Goal: Information Seeking & Learning: Check status

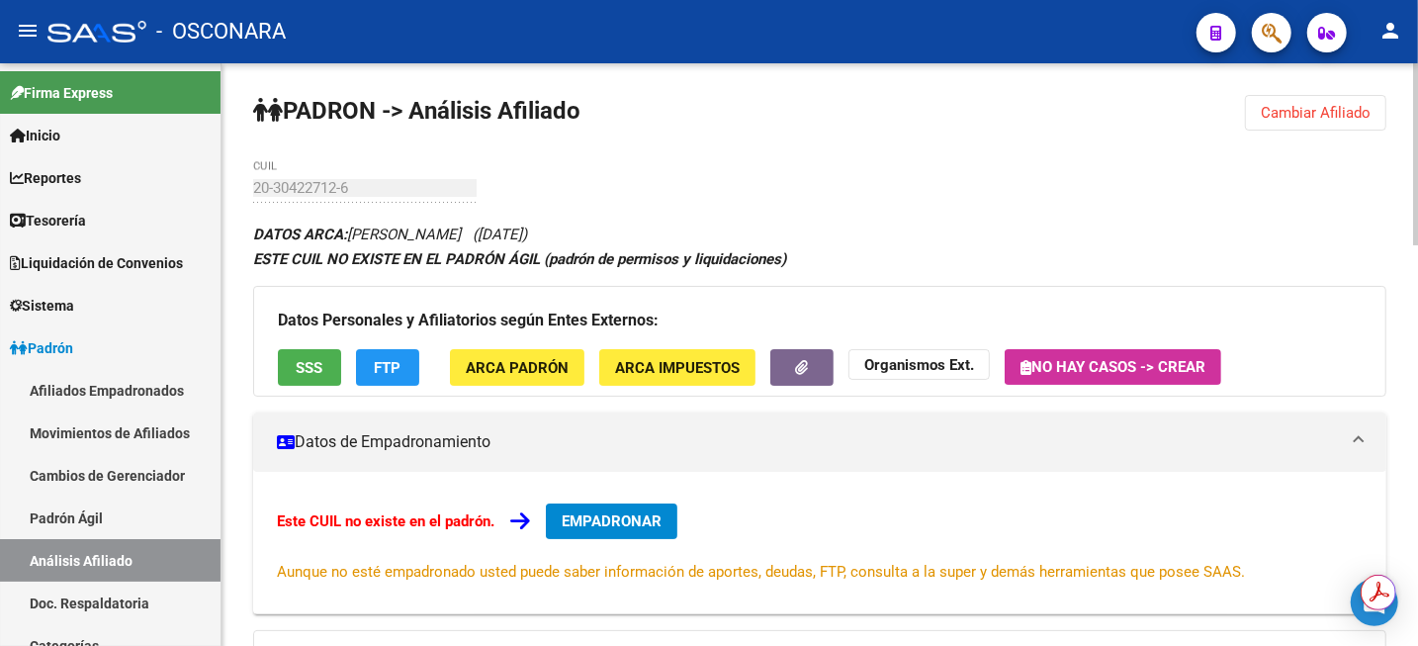
click at [1314, 105] on span "Cambiar Afiliado" at bounding box center [1316, 113] width 110 height 18
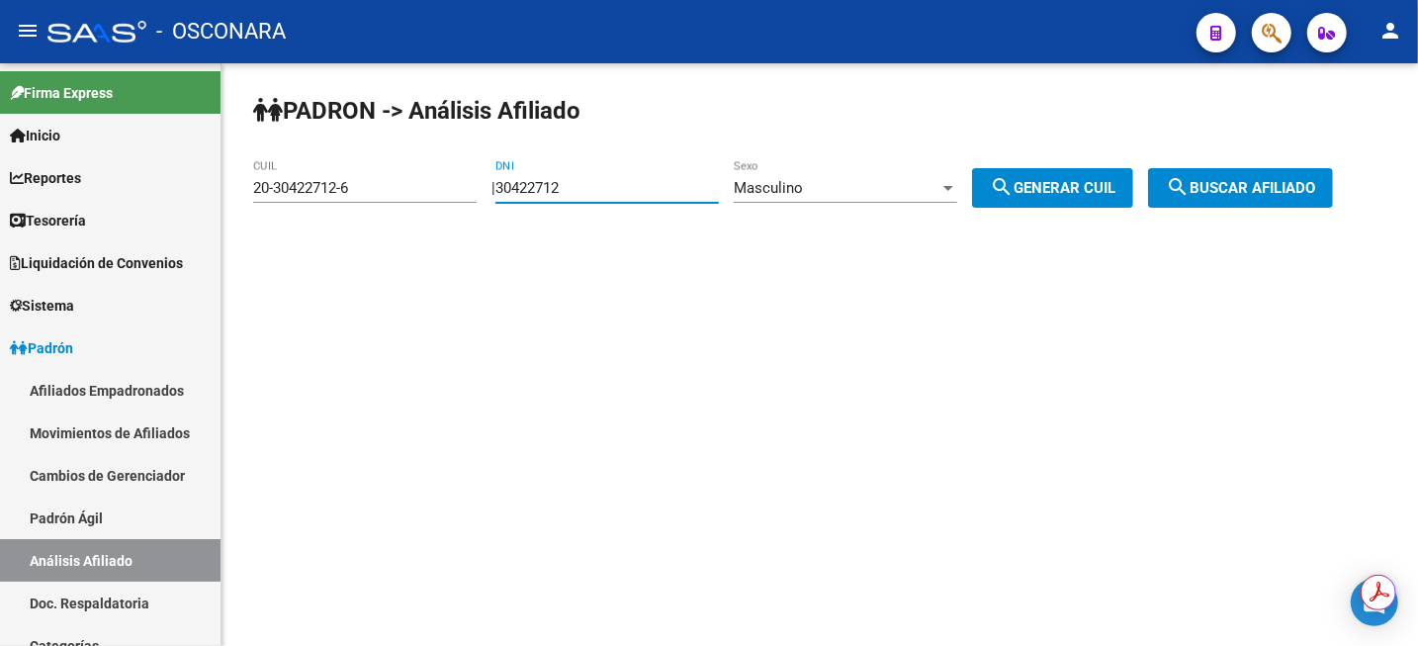
drag, startPoint x: 666, startPoint y: 191, endPoint x: 414, endPoint y: 168, distance: 252.2
click at [414, 179] on app-analisis-afiliado "PADRON -> Análisis Afiliado 20-30422712-6 CUIL | 30422712 DNI Masculino Sexo se…" at bounding box center [800, 188] width 1095 height 18
paste input "25979984"
type input "25979984"
click at [1100, 184] on span "search Generar CUIL" at bounding box center [1053, 188] width 126 height 18
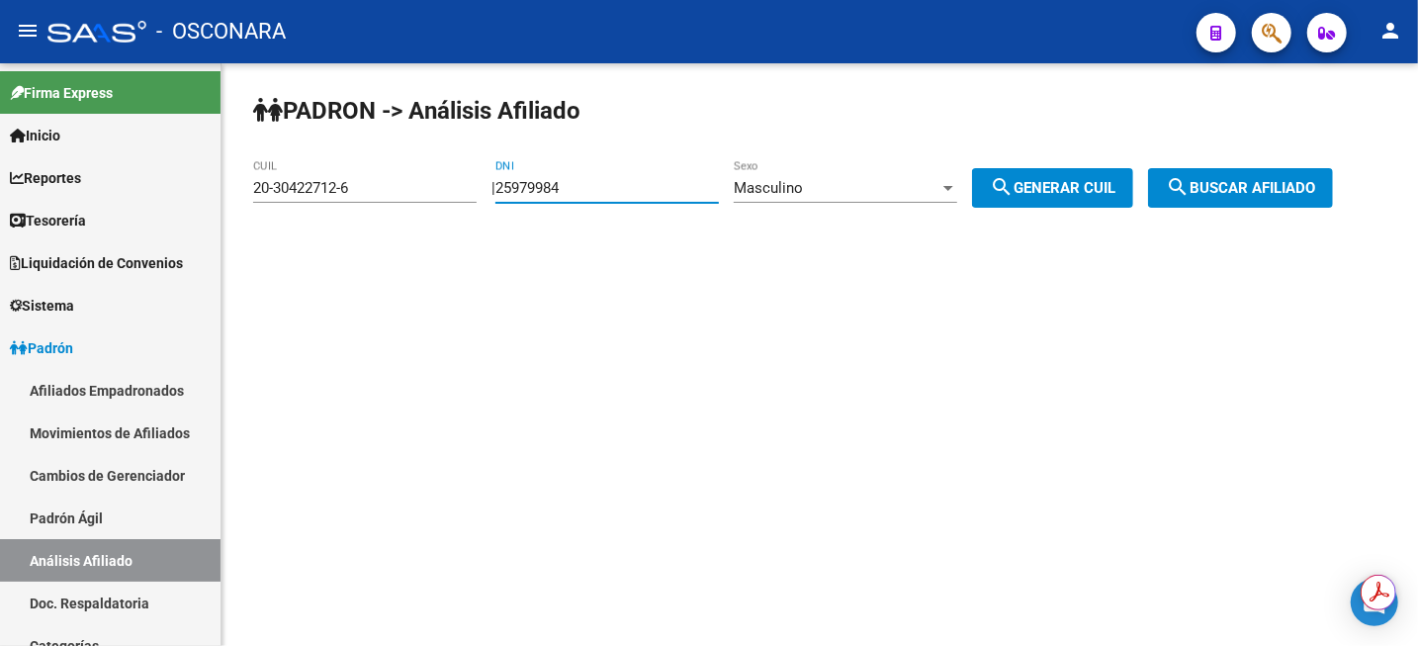
type input "20-25979984-9"
click at [1232, 194] on span "search Buscar afiliado" at bounding box center [1240, 188] width 149 height 18
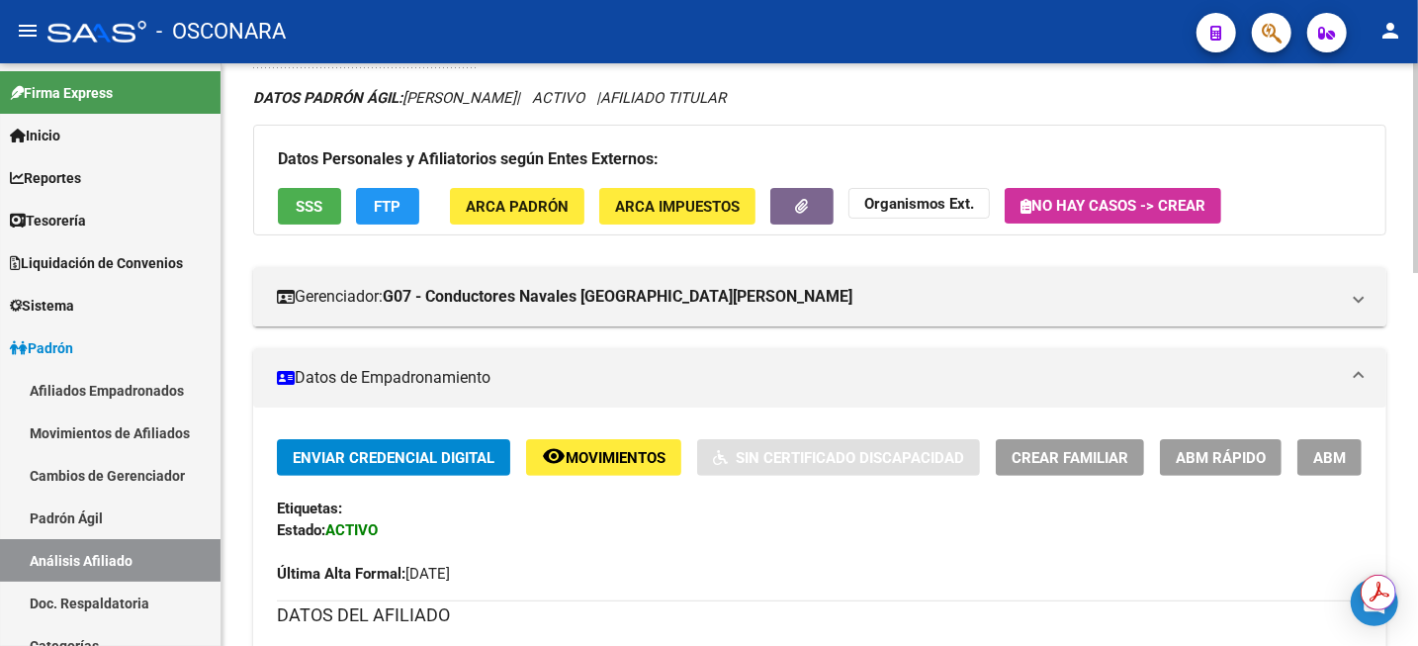
scroll to position [247, 0]
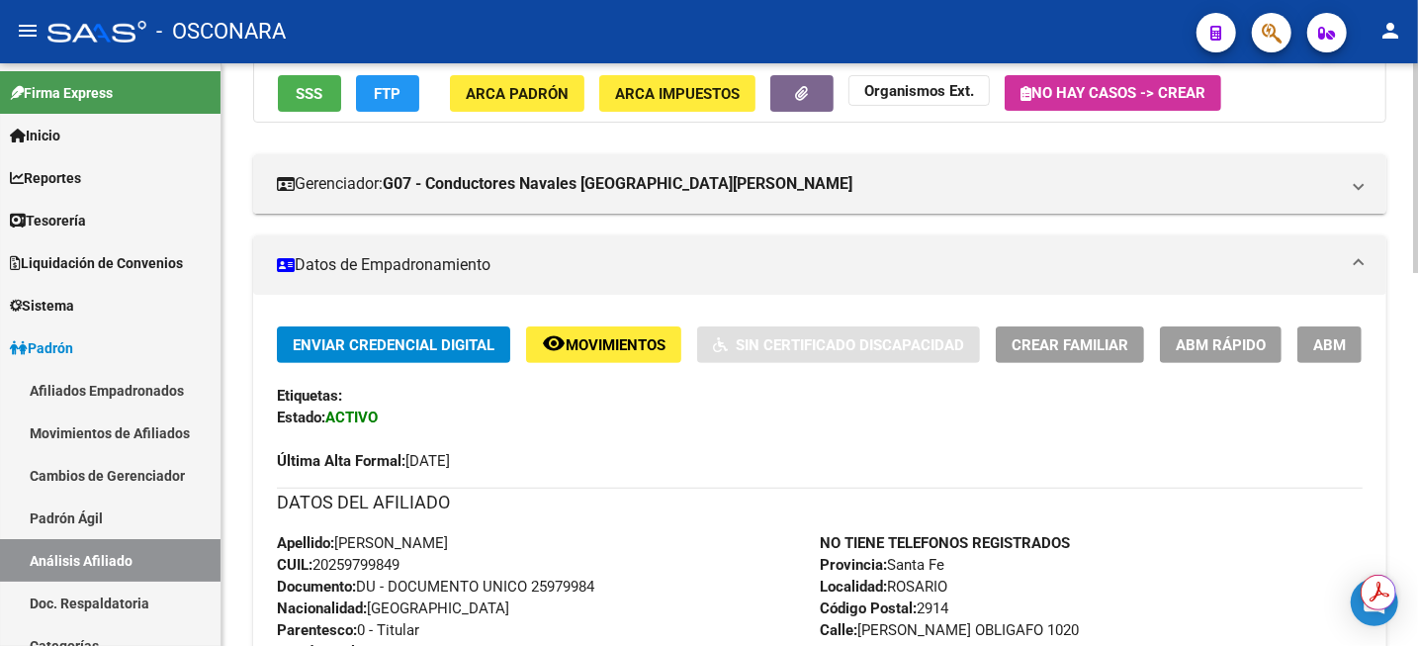
click at [372, 560] on span "CUIL: 20259799849" at bounding box center [338, 565] width 123 height 18
copy span "20259799849"
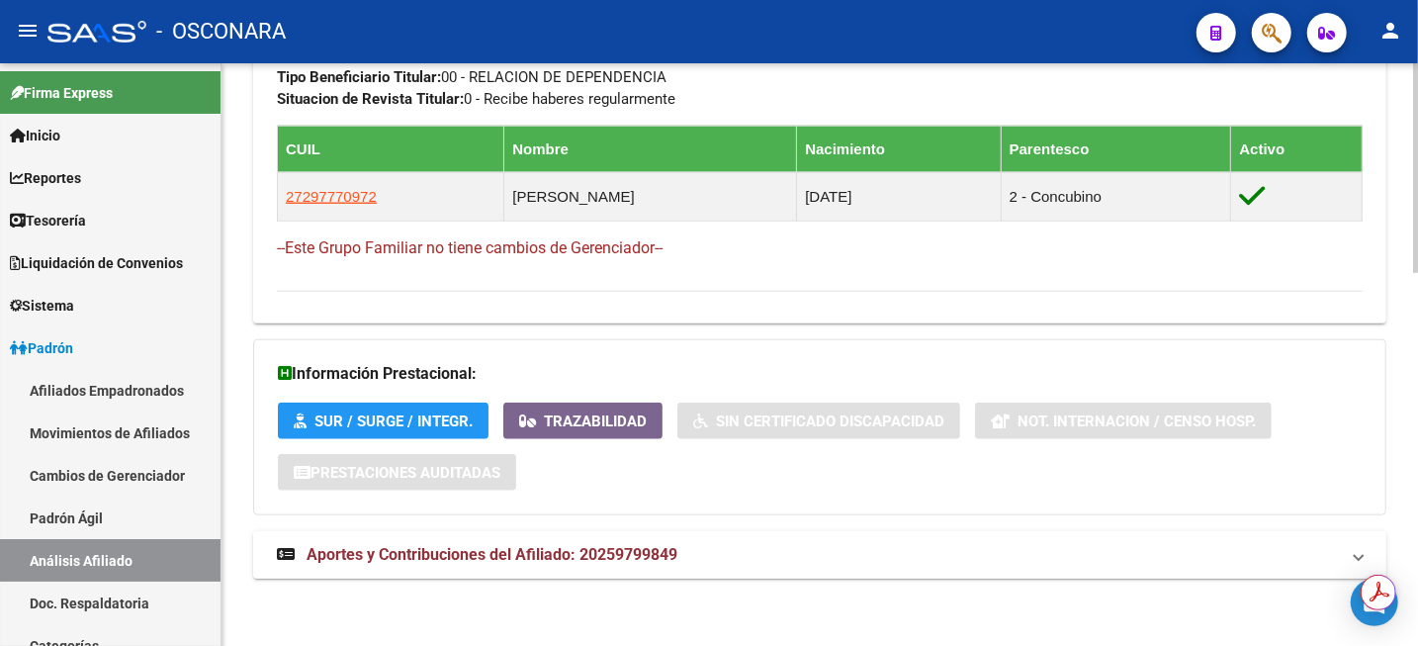
click at [646, 552] on span "Aportes y Contribuciones del Afiliado: 20259799849" at bounding box center [492, 554] width 371 height 19
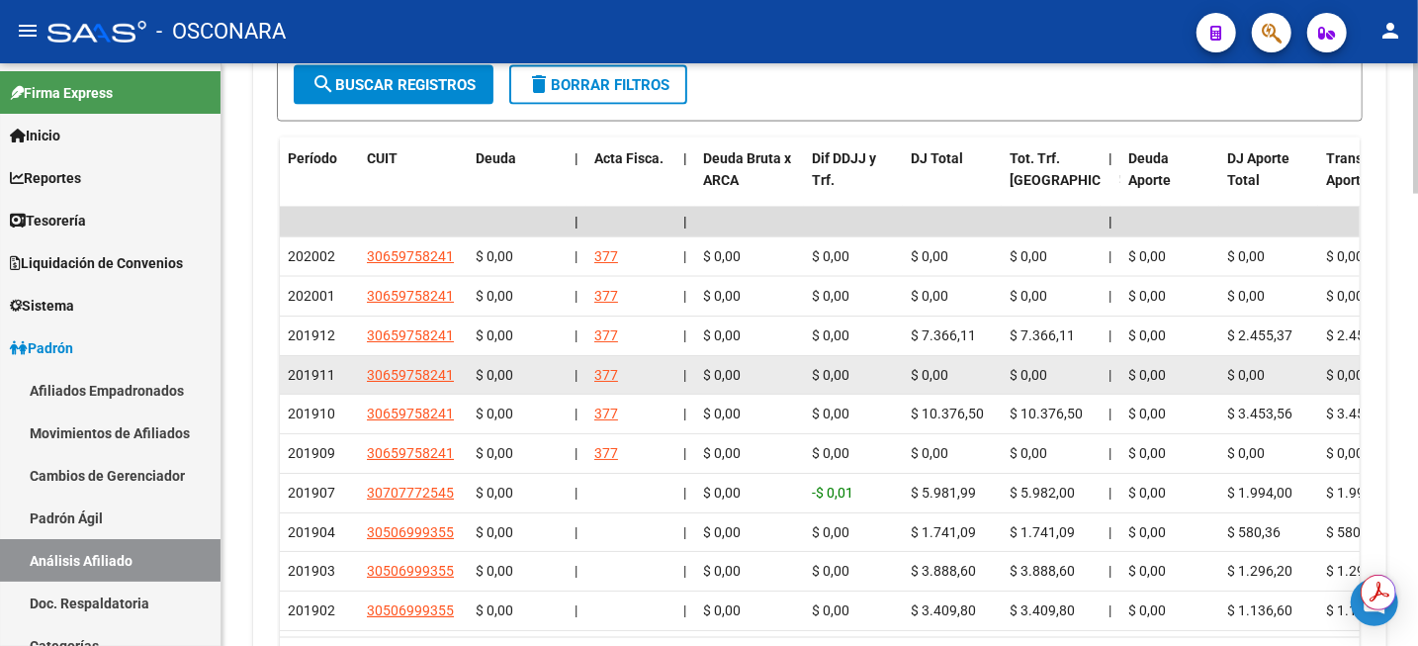
scroll to position [1891, 0]
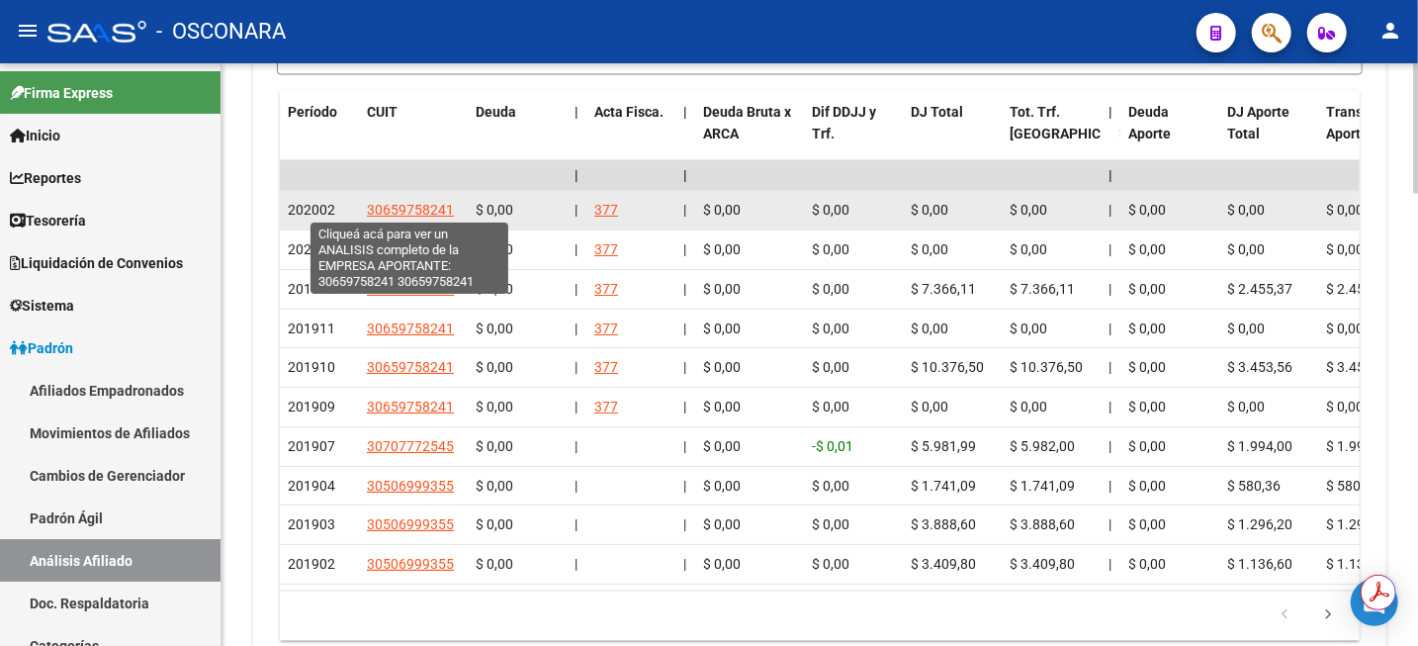
click at [407, 206] on span "30659758241" at bounding box center [410, 210] width 87 height 16
type textarea "30659758241"
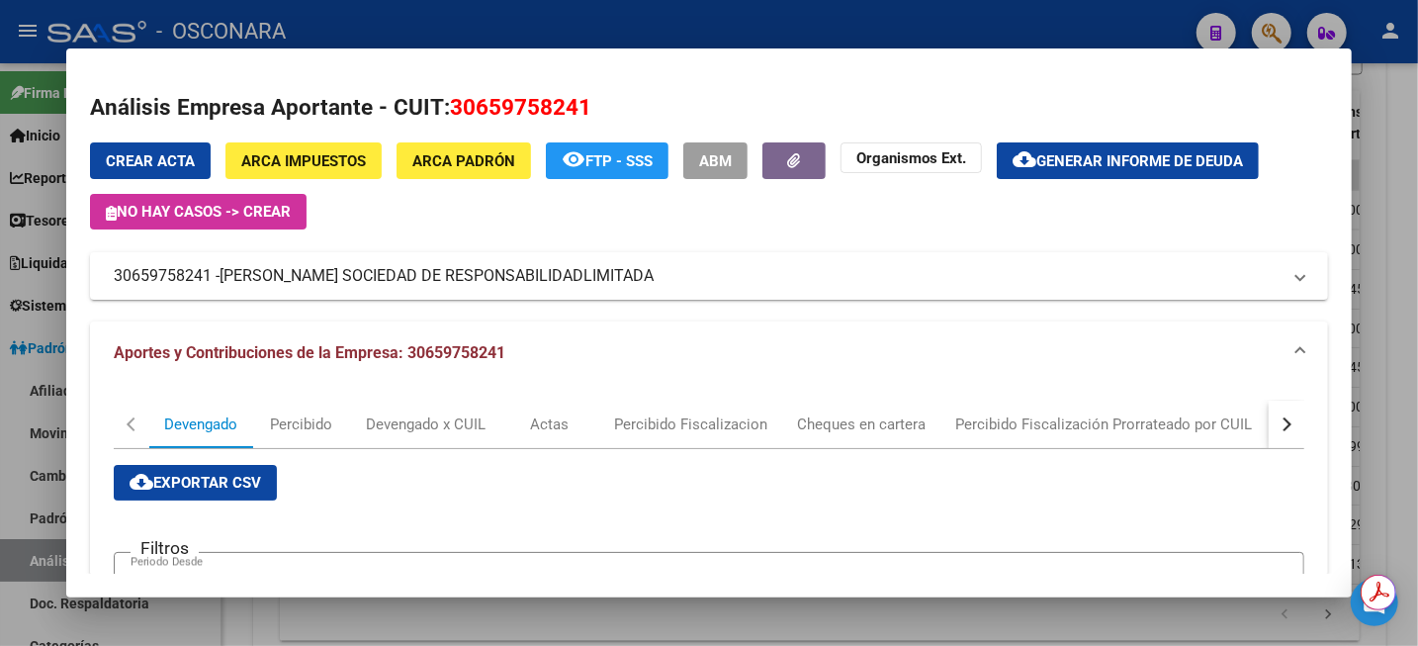
click at [1391, 196] on div at bounding box center [709, 323] width 1418 height 646
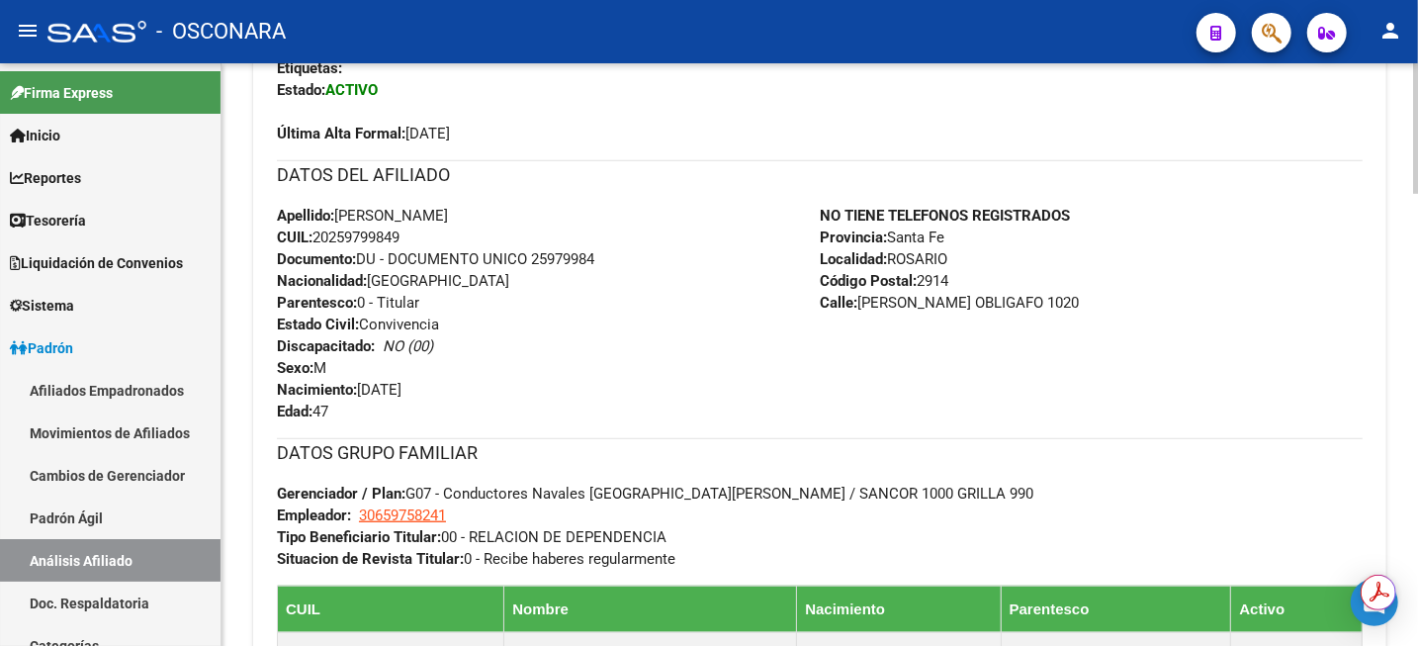
scroll to position [532, 0]
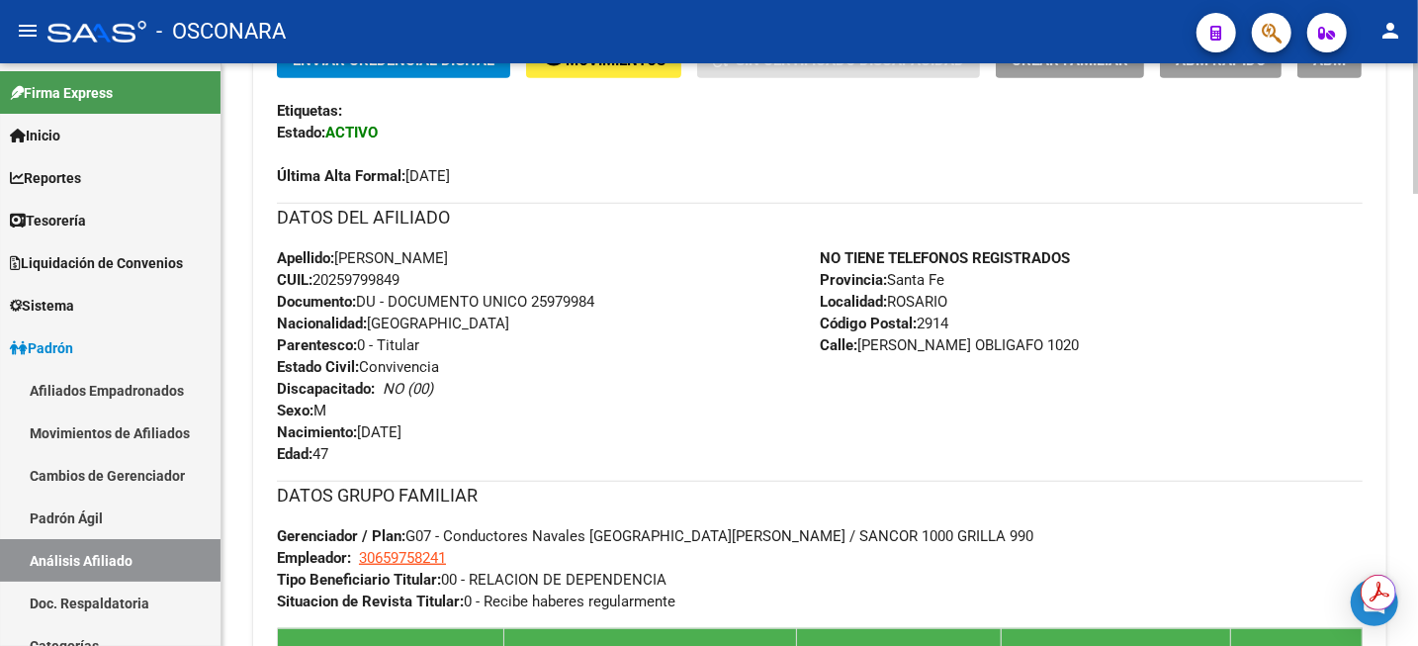
click at [389, 284] on span "CUIL: 20259799849" at bounding box center [338, 280] width 123 height 18
copy span "20259799849"
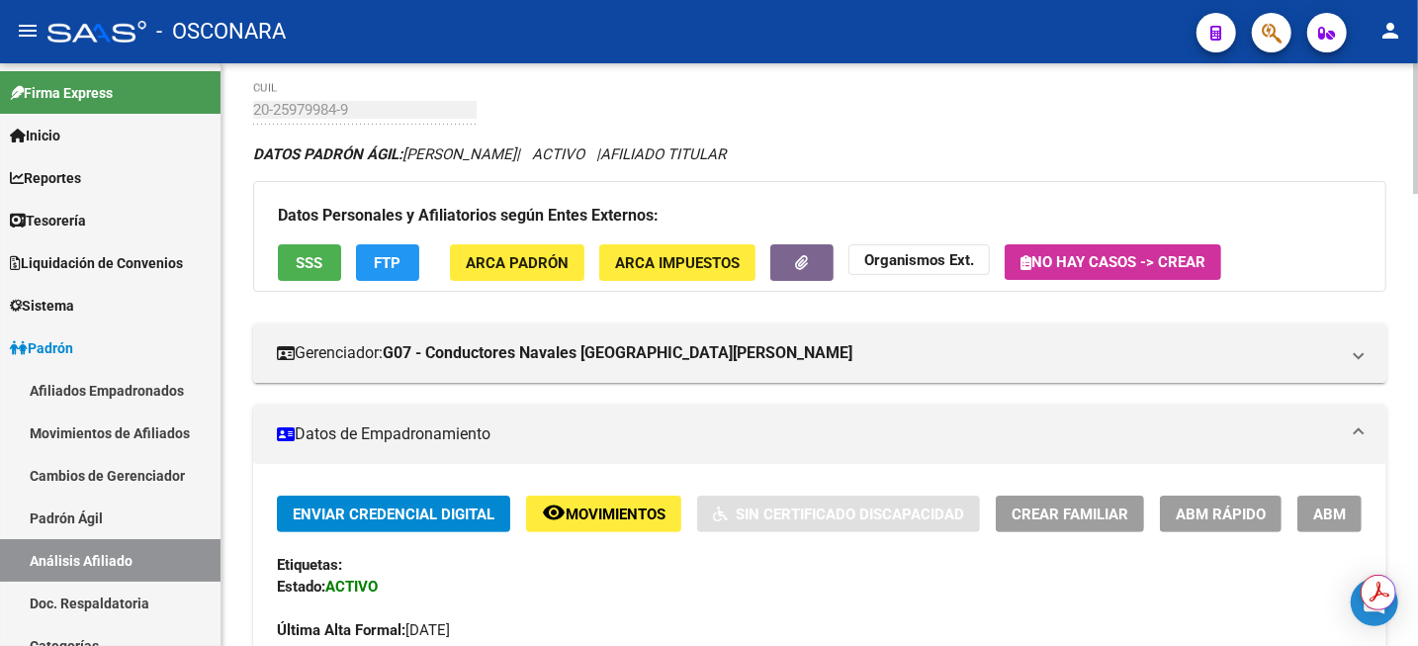
scroll to position [0, 0]
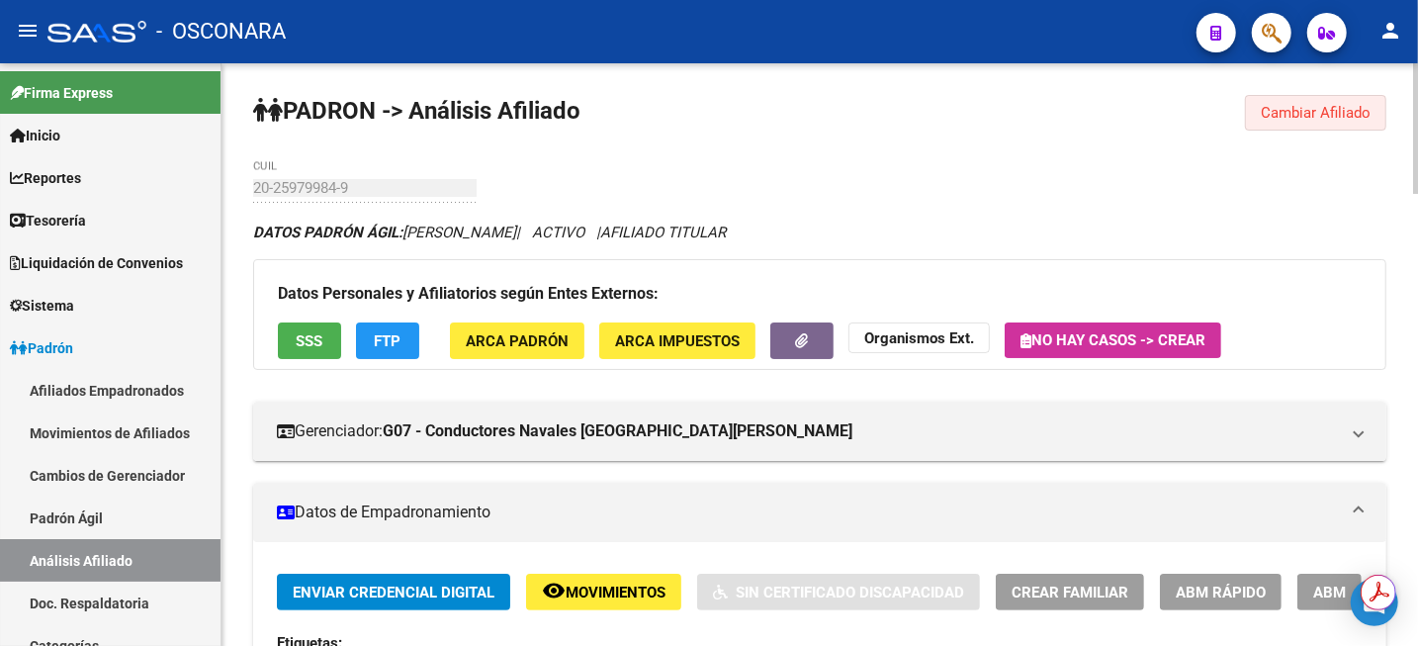
click at [1308, 97] on button "Cambiar Afiliado" at bounding box center [1315, 113] width 141 height 36
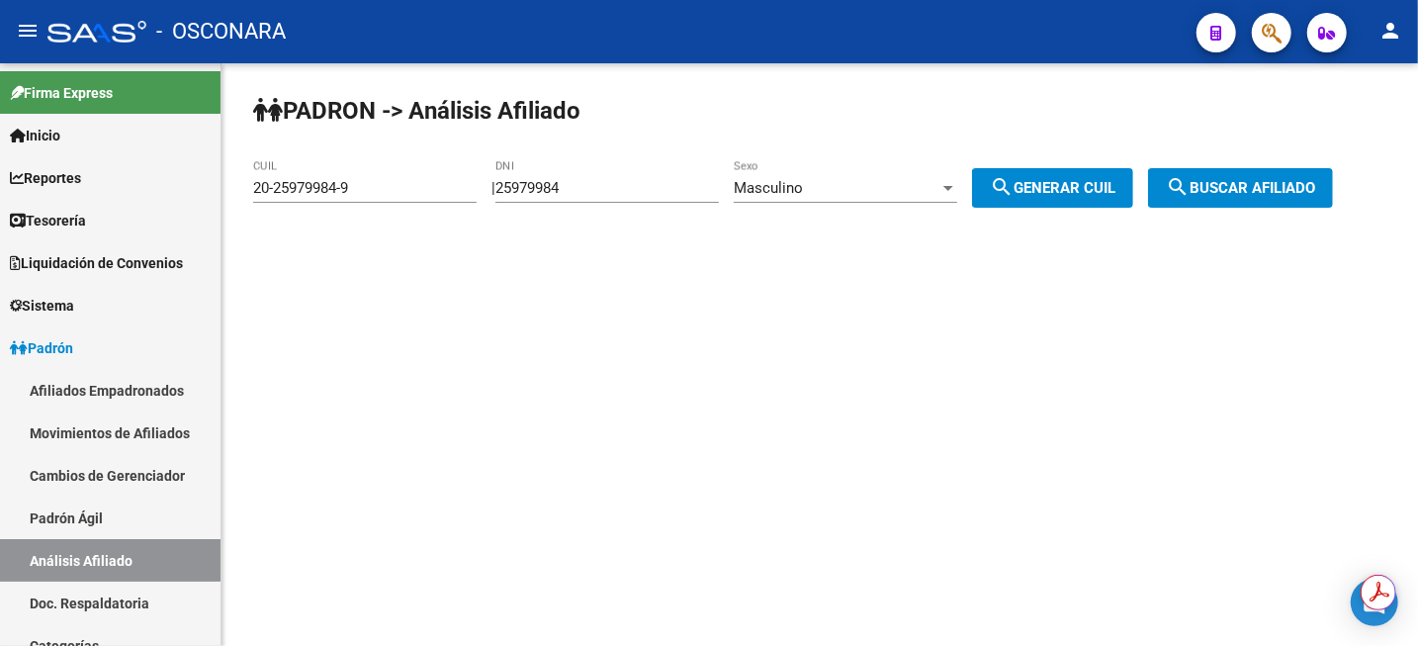
click at [598, 189] on input "25979984" at bounding box center [607, 188] width 224 height 18
paste input "33558752"
type input "33558752"
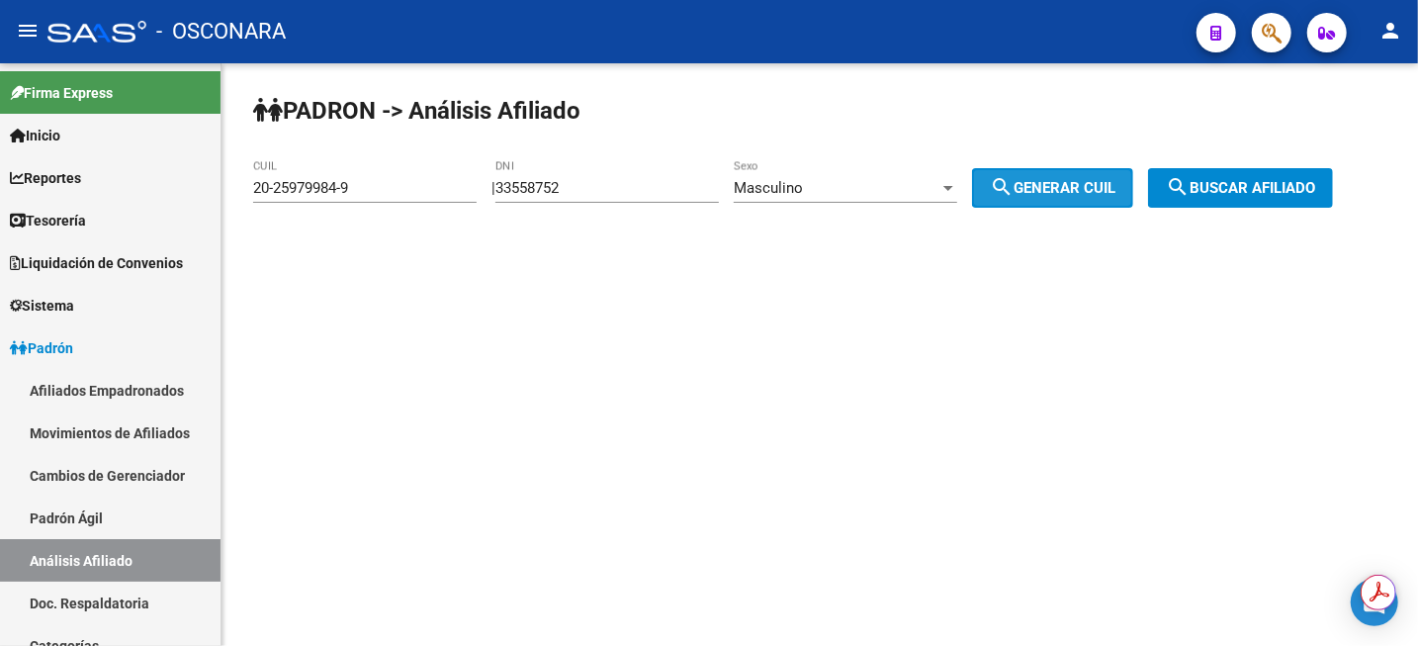
click at [1014, 191] on mat-icon "search" at bounding box center [1002, 187] width 24 height 24
type input "23-33558752-9"
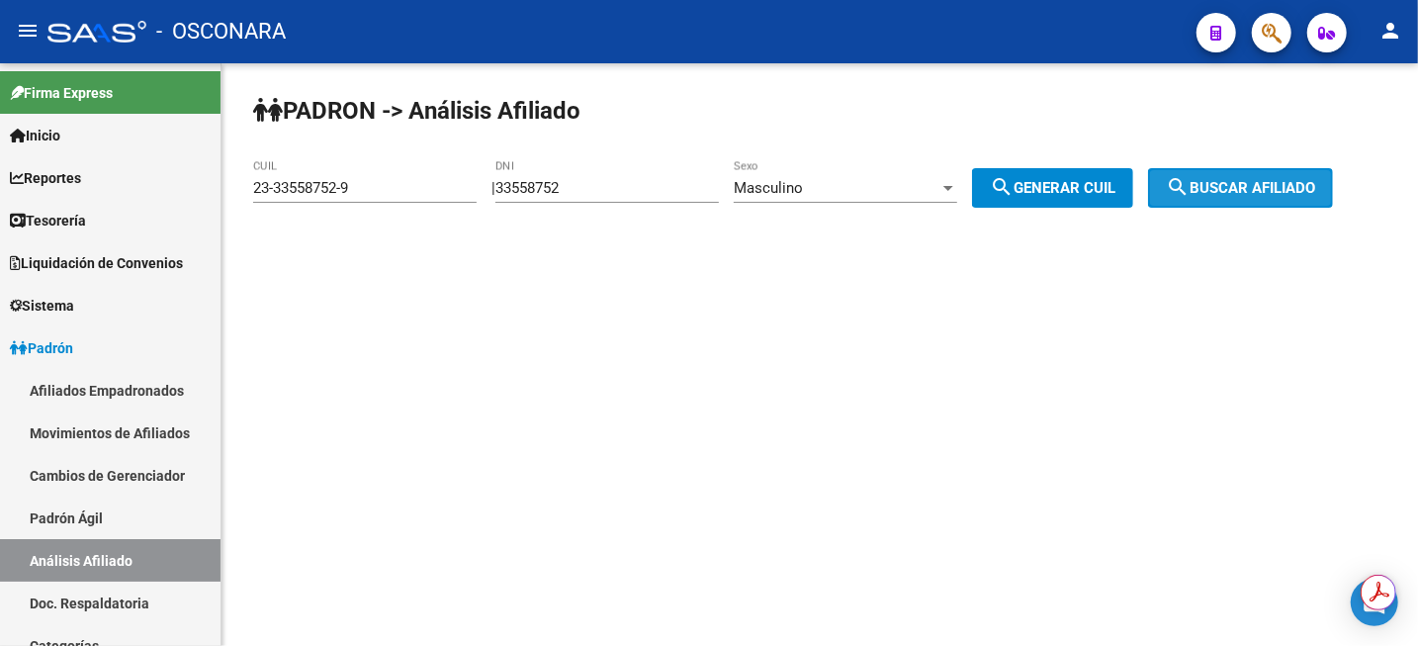
click at [1291, 183] on span "search Buscar afiliado" at bounding box center [1240, 188] width 149 height 18
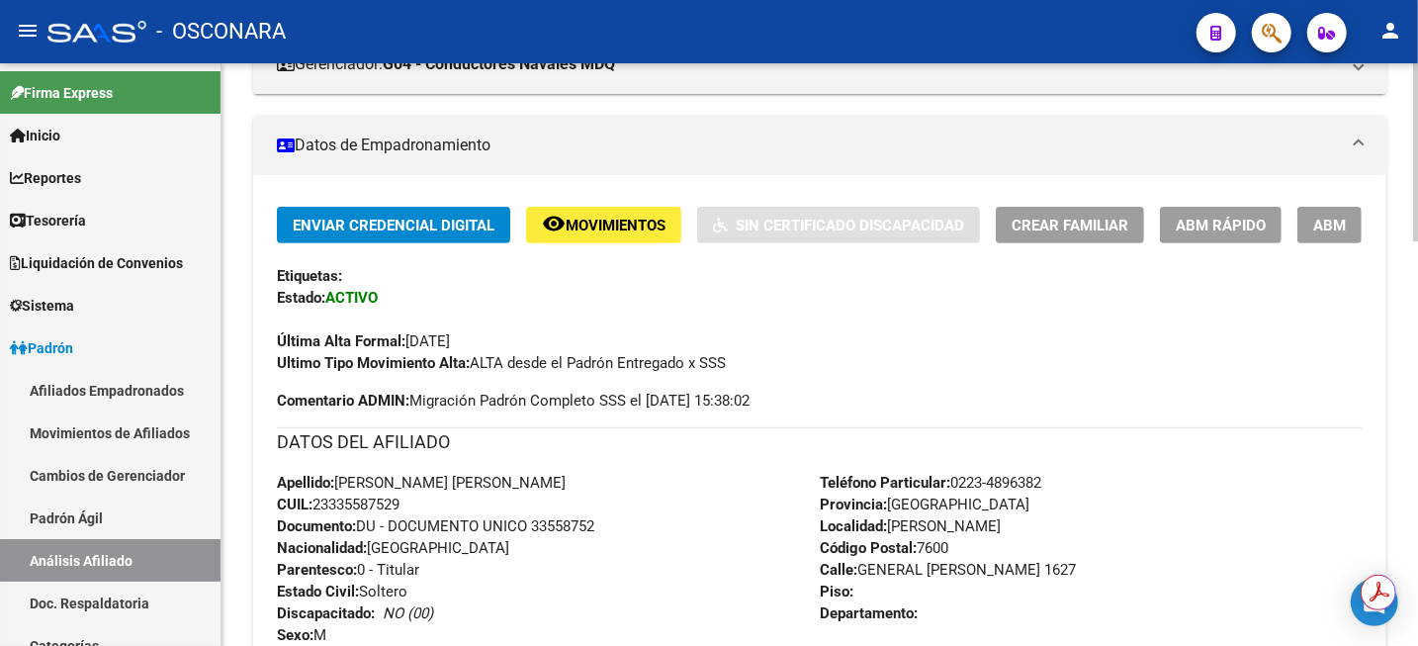
scroll to position [371, 0]
